Goal: Task Accomplishment & Management: Manage account settings

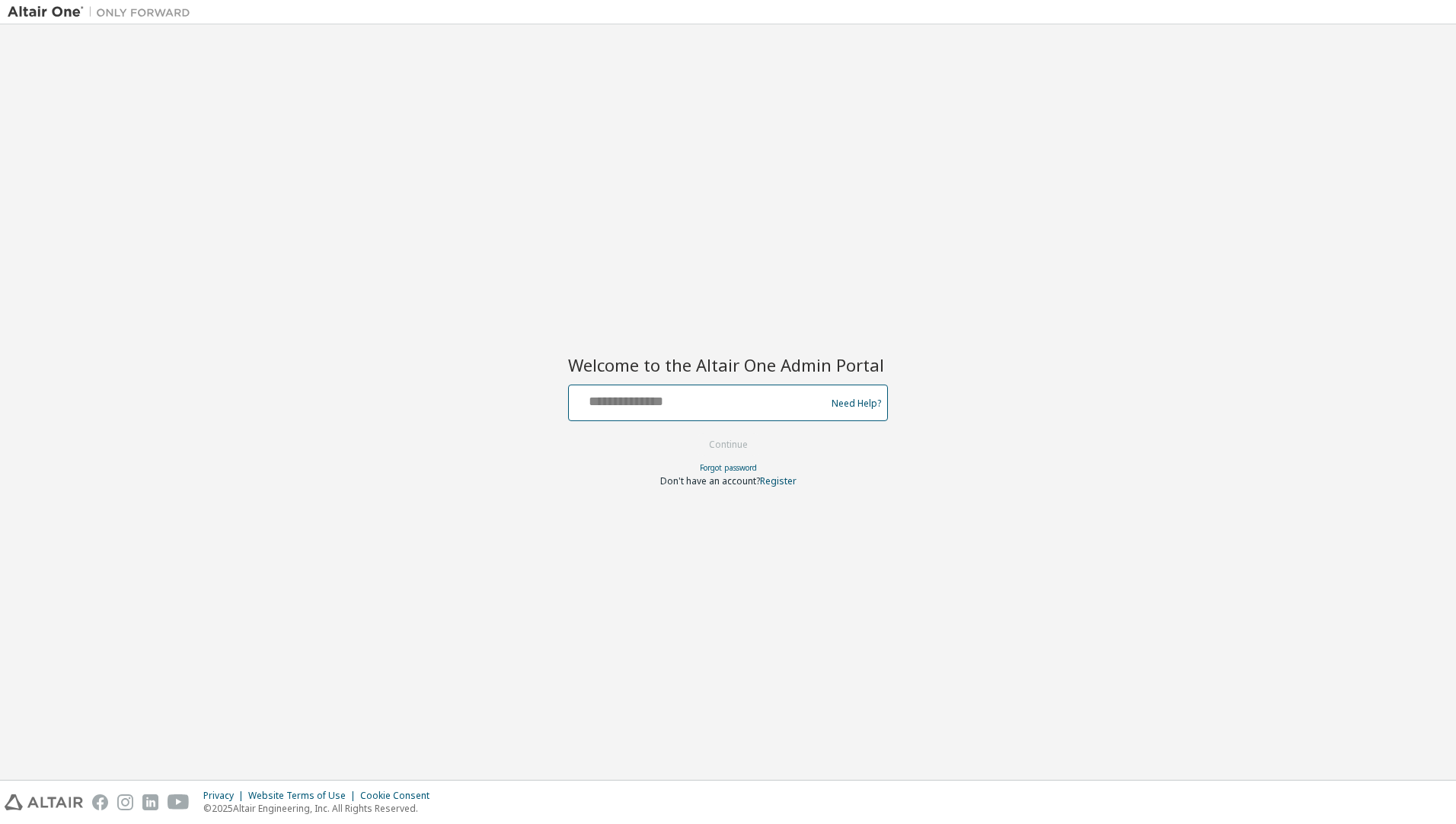
click at [582, 404] on input "text" at bounding box center [699, 399] width 249 height 22
type input "**********"
click at [740, 444] on button "Continue" at bounding box center [728, 444] width 70 height 23
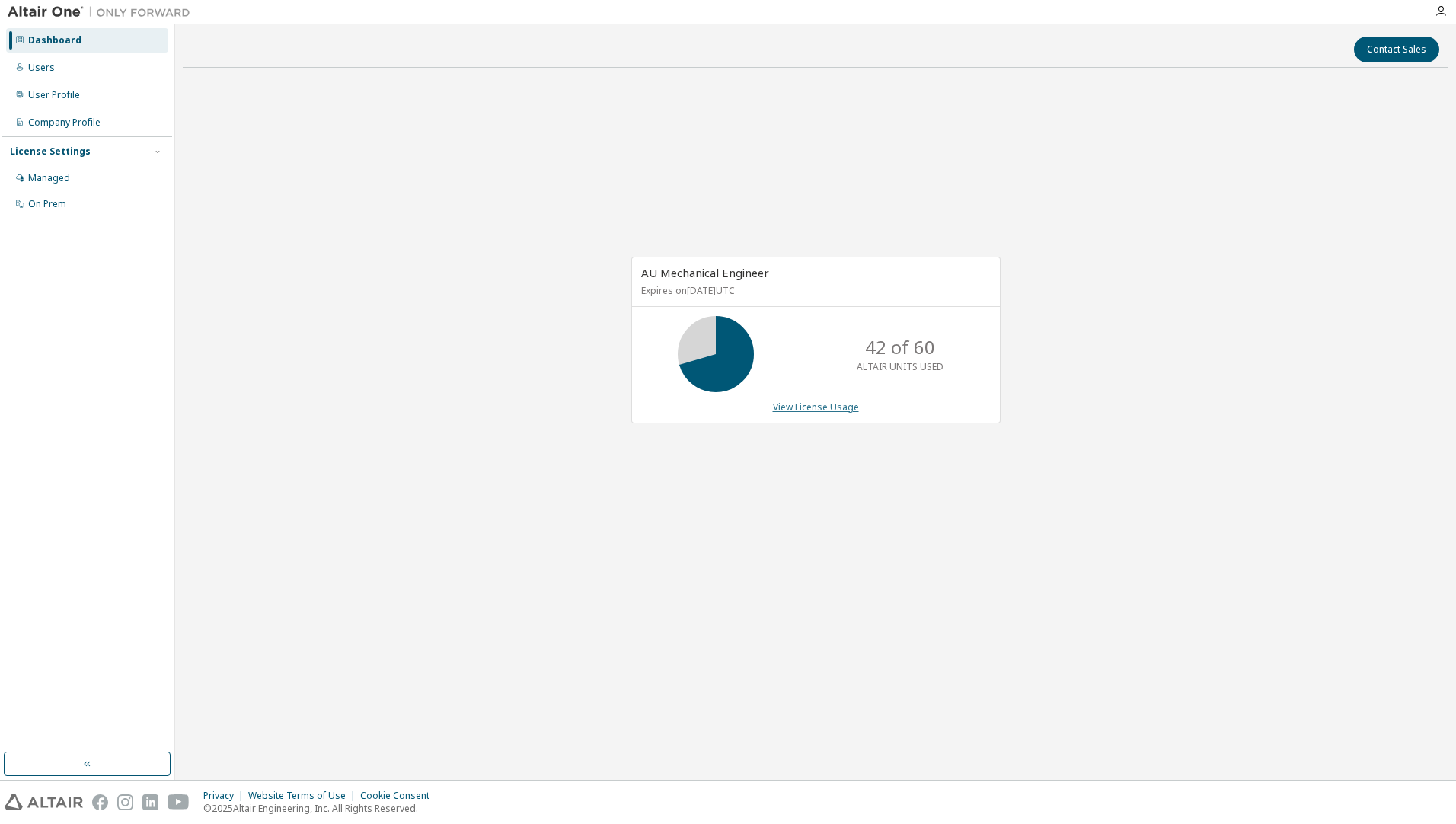
click at [825, 412] on link "View License Usage" at bounding box center [816, 407] width 86 height 13
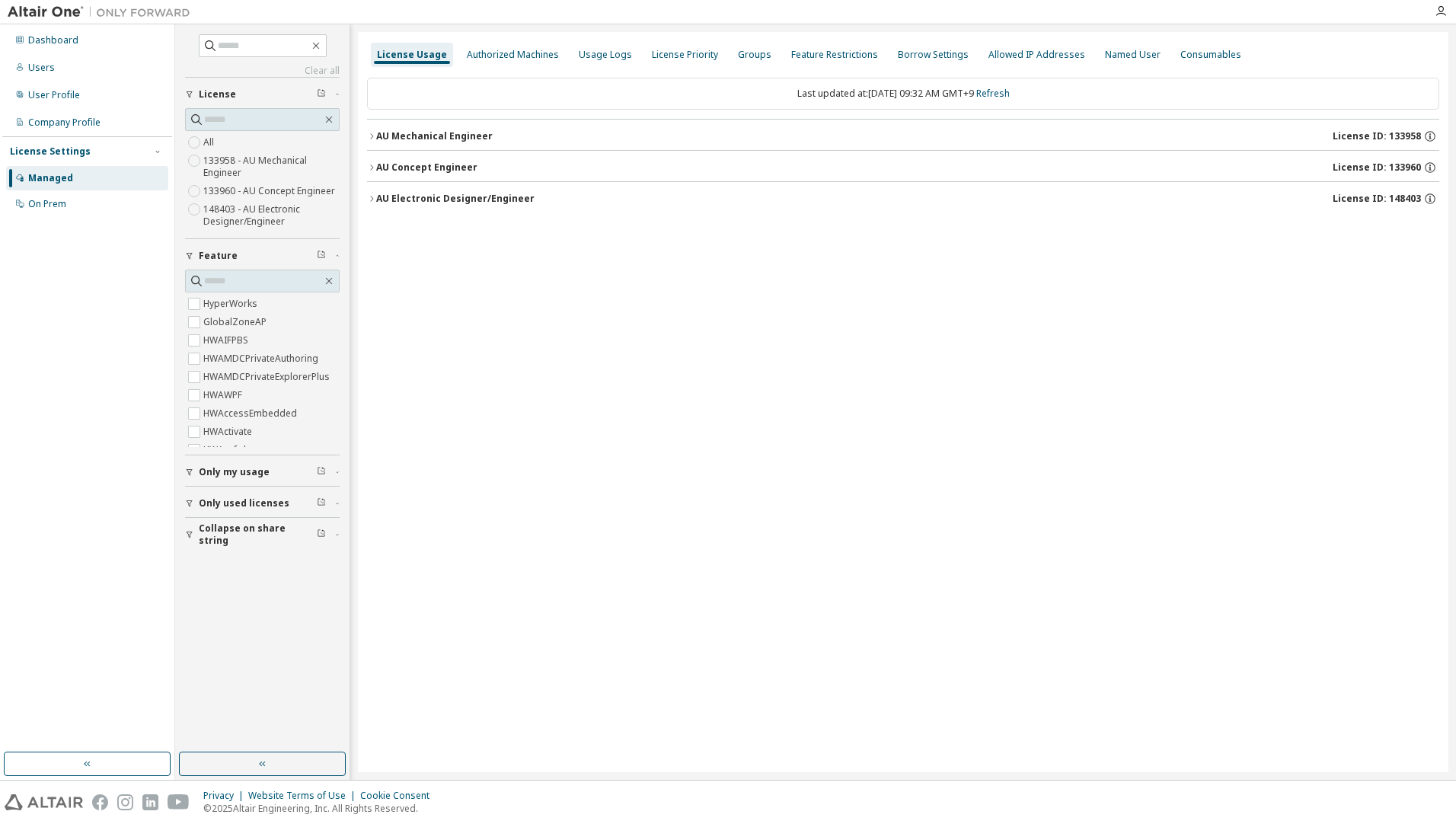
click at [425, 170] on div "AU Concept Engineer" at bounding box center [426, 167] width 101 height 12
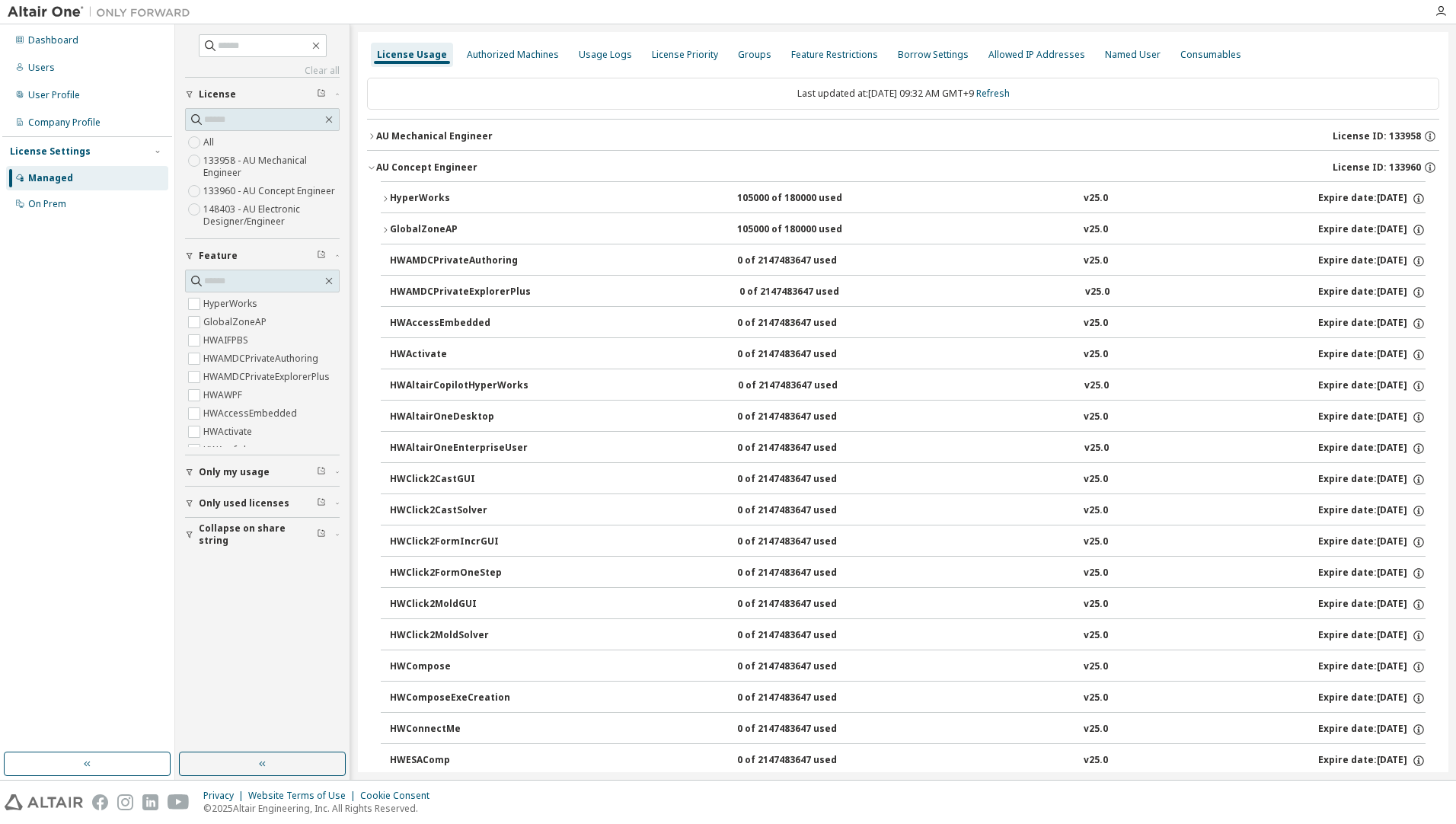
click at [458, 133] on div "AU Mechanical Engineer" at bounding box center [435, 135] width 117 height 12
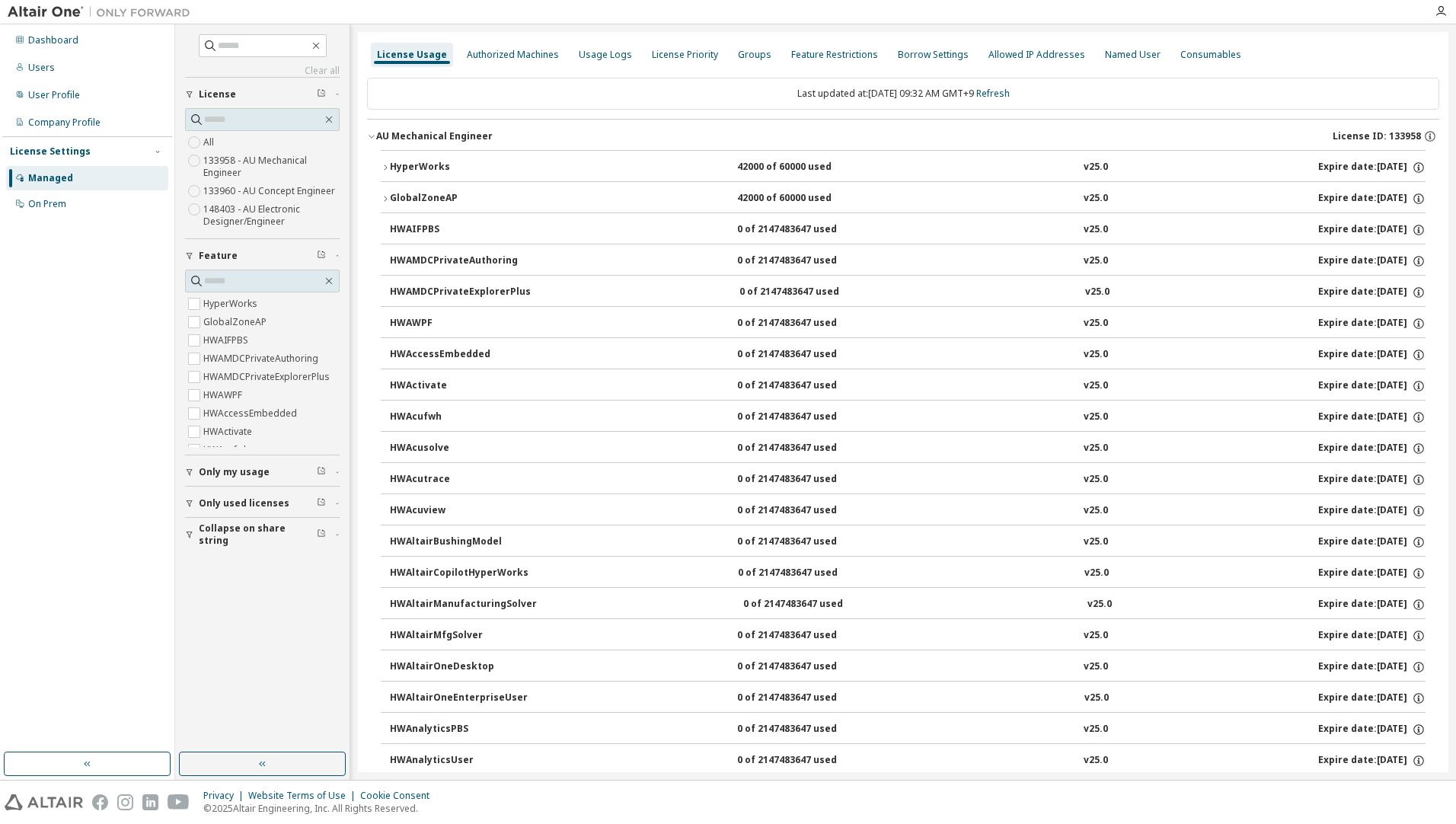
click at [429, 164] on div "HyperWorks" at bounding box center [459, 167] width 137 height 14
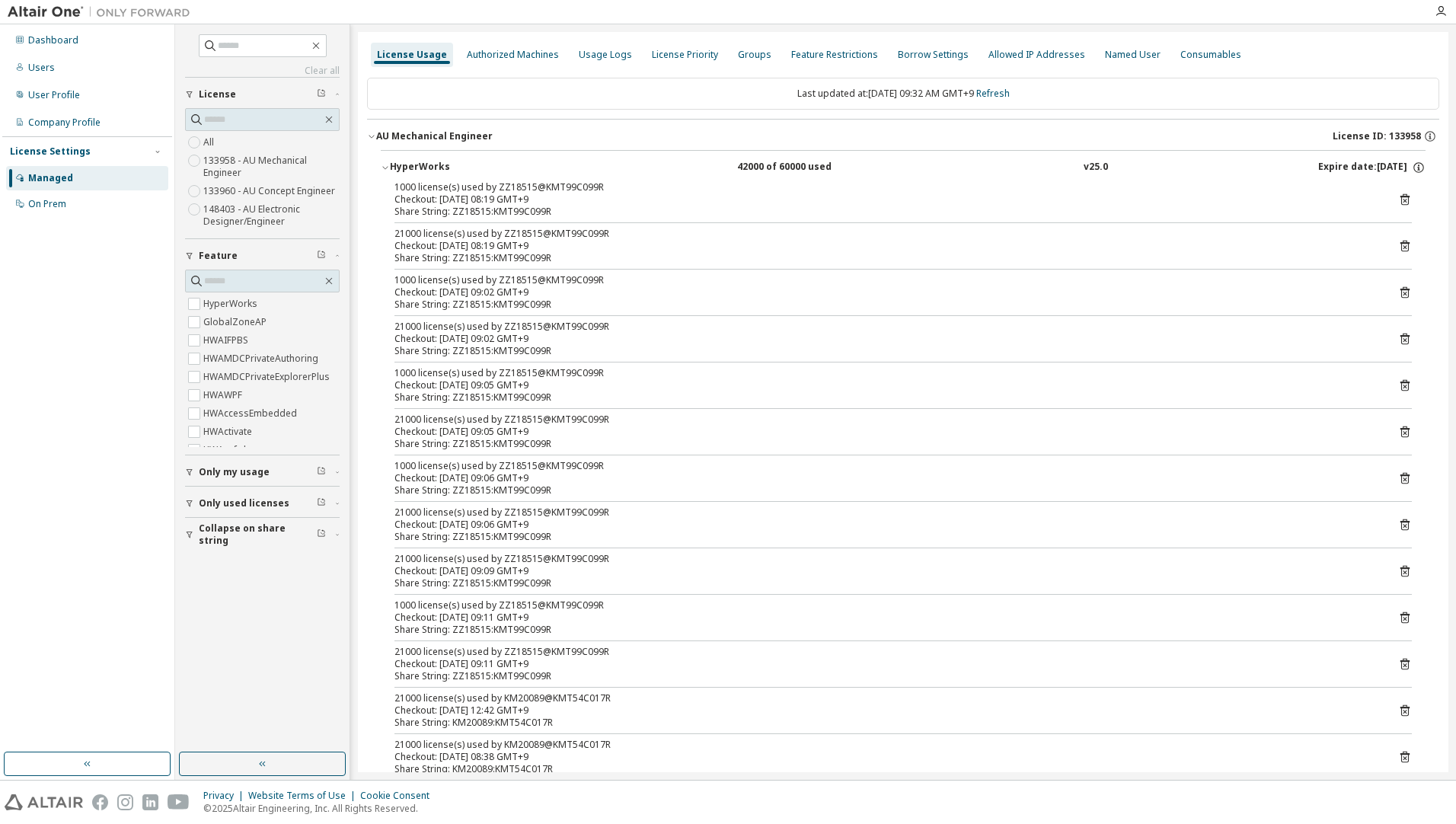
click at [373, 134] on icon "button" at bounding box center [372, 136] width 9 height 9
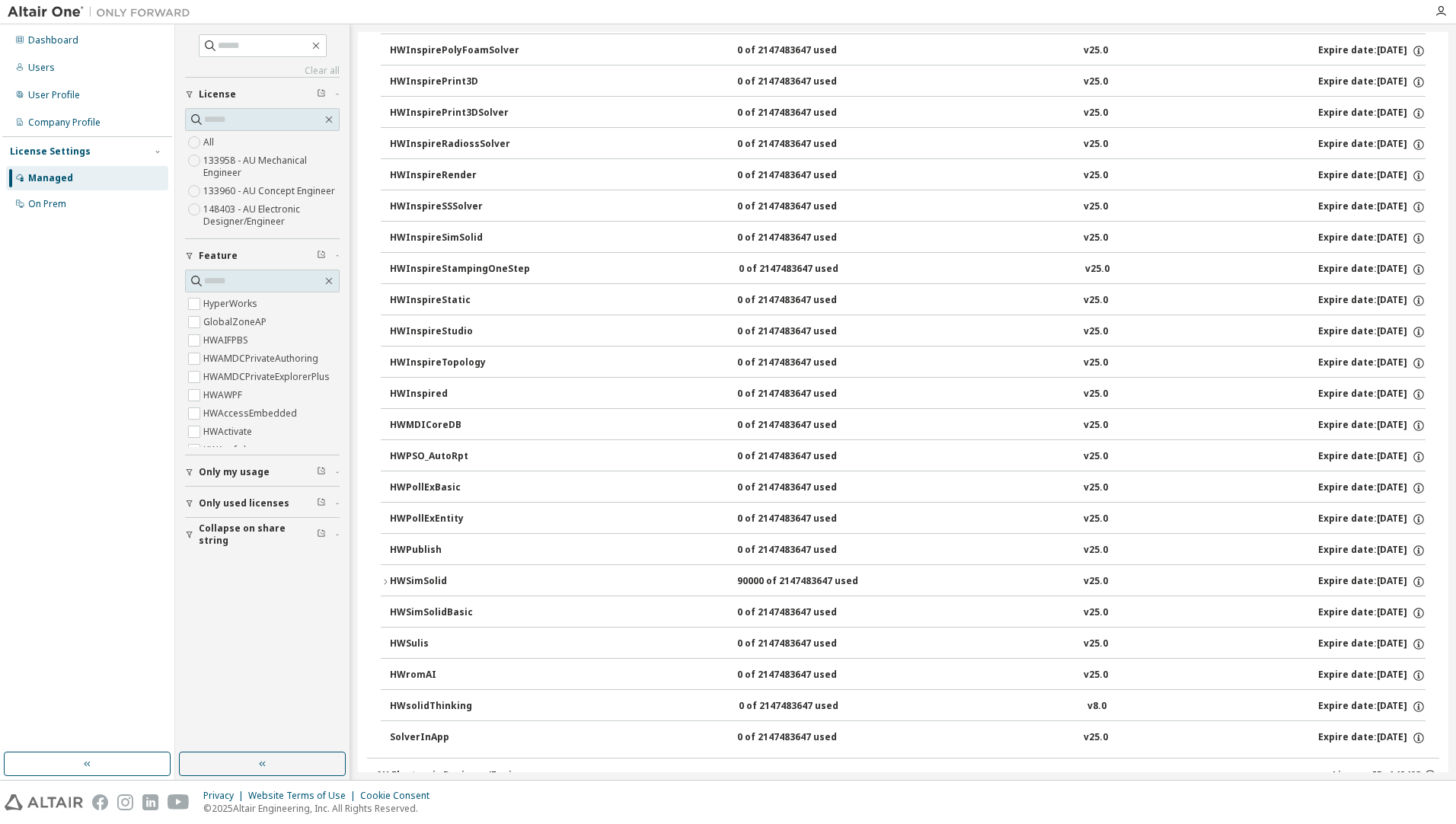
scroll to position [2246, 0]
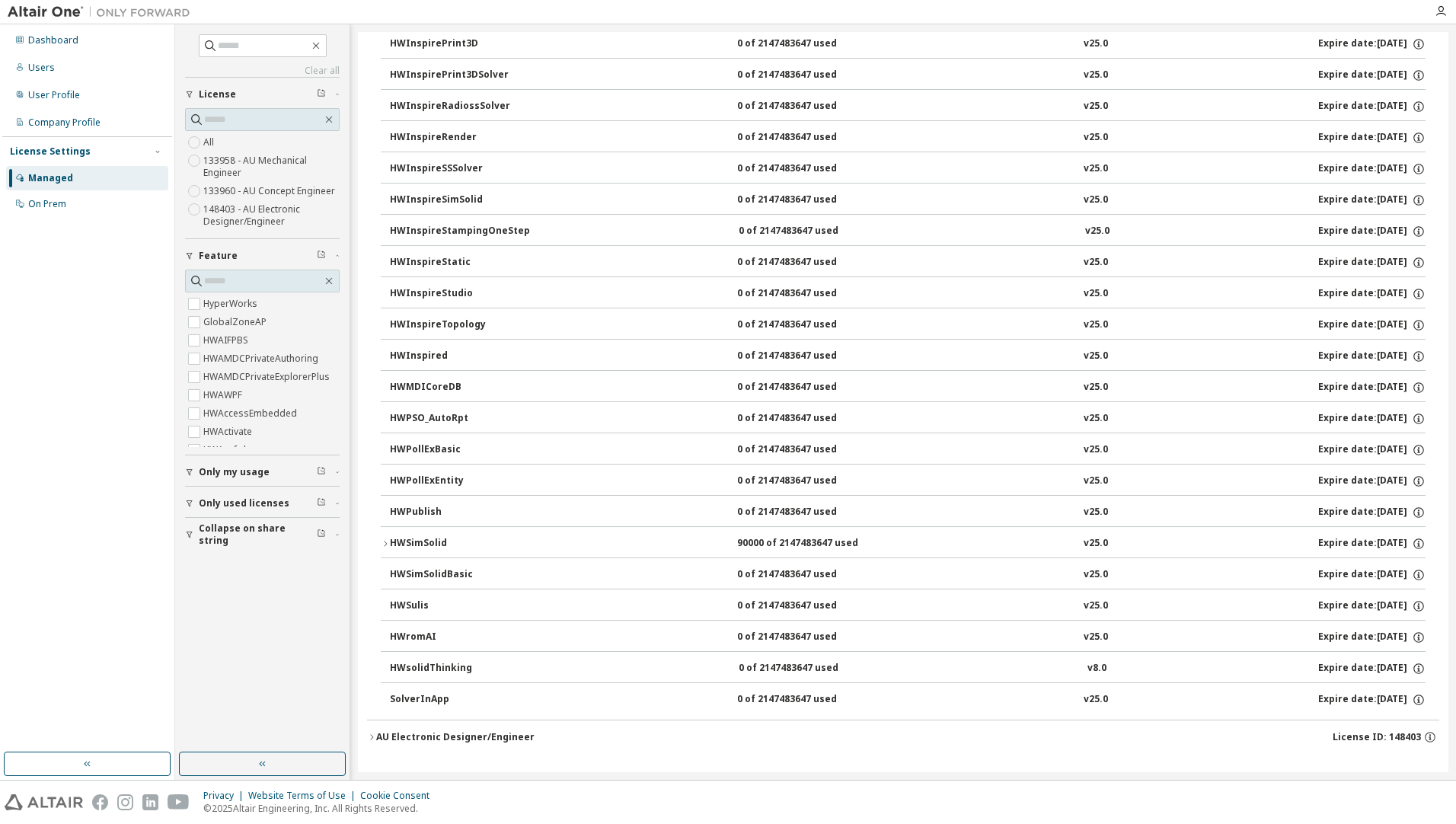
click at [411, 541] on div "HWSimSolid" at bounding box center [459, 543] width 137 height 14
